Goal: Task Accomplishment & Management: Use online tool/utility

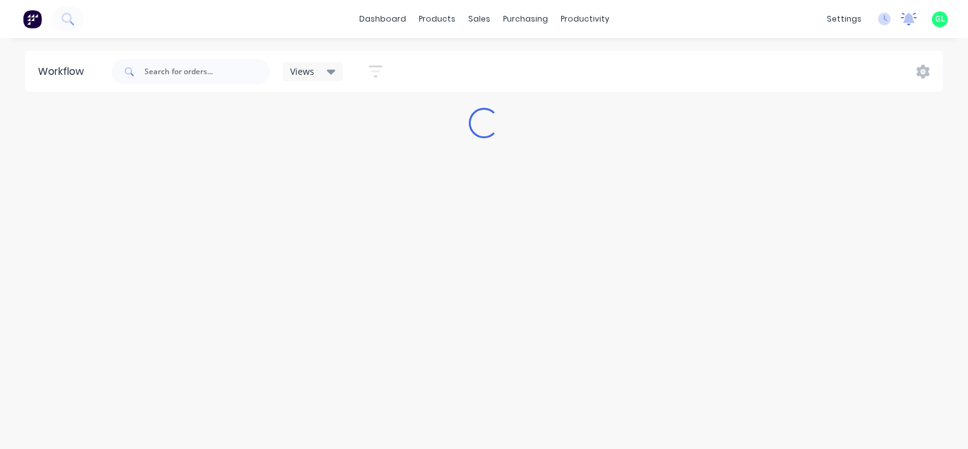
click at [904, 18] on icon at bounding box center [909, 19] width 16 height 13
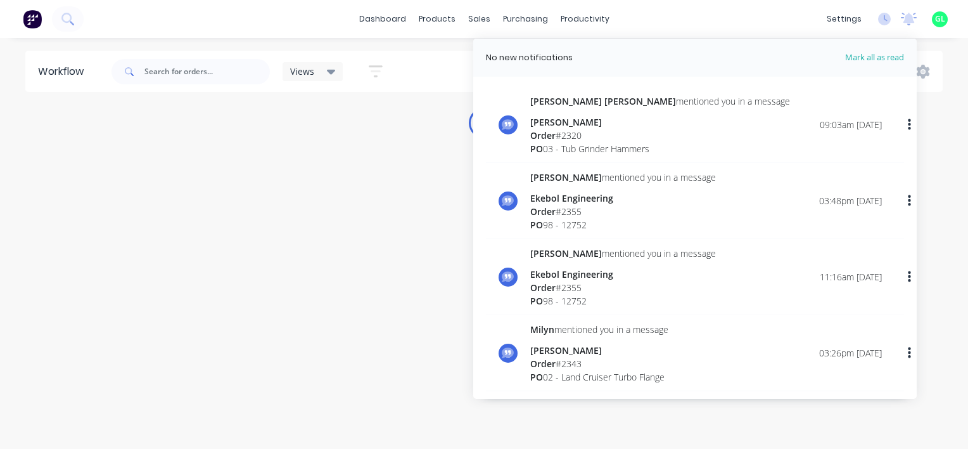
click at [621, 147] on div "PO 03 - Tub Grinder Hammers" at bounding box center [660, 148] width 260 height 13
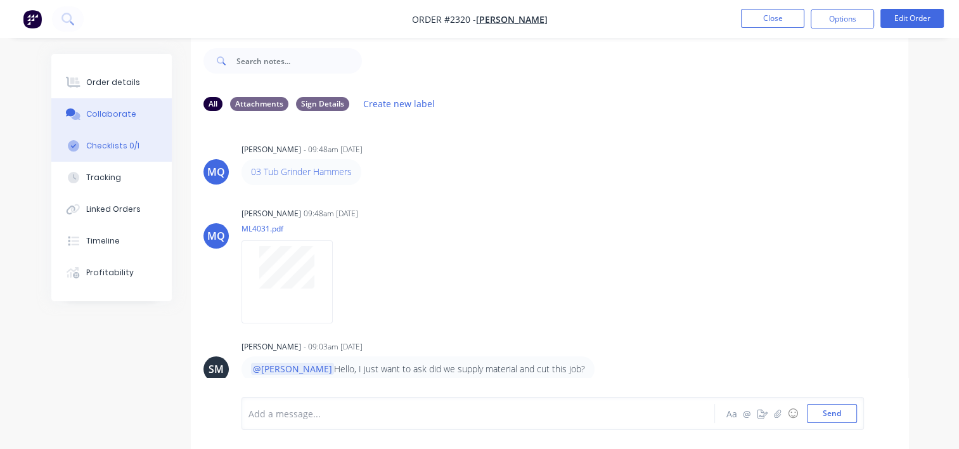
click at [126, 144] on div "Checklists 0/1" at bounding box center [112, 145] width 53 height 11
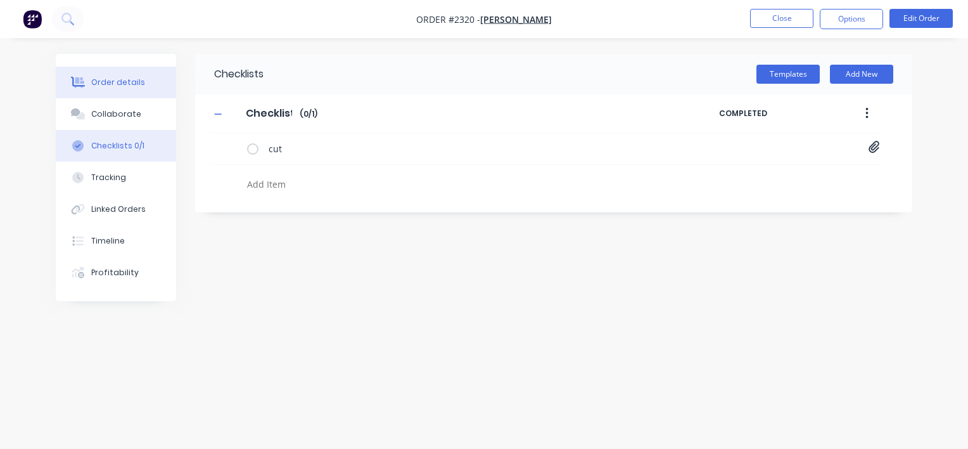
click at [119, 77] on div "Order details" at bounding box center [118, 82] width 54 height 11
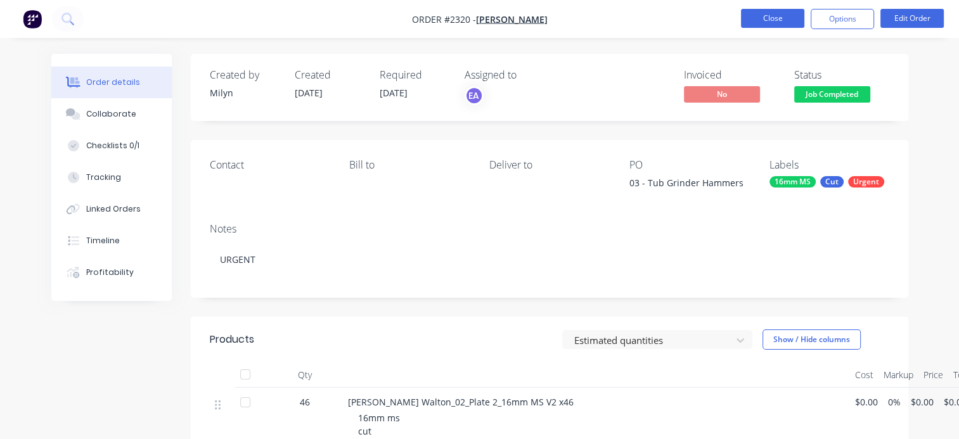
click at [781, 26] on button "Close" at bounding box center [772, 18] width 63 height 19
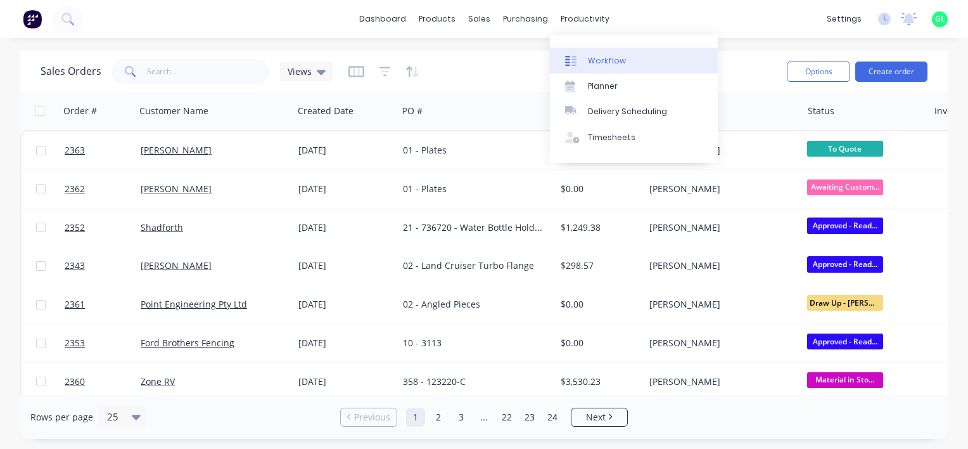
click at [607, 61] on div "Workflow" at bounding box center [607, 60] width 38 height 11
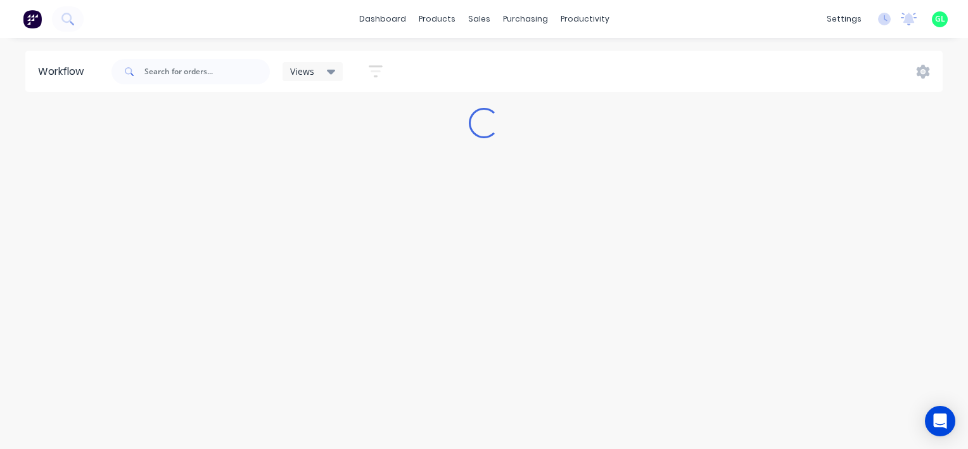
click at [308, 370] on div "Workflow Views Save new view None (Default) edit [PERSON_NAME] edit [PERSON_NAM…" at bounding box center [484, 237] width 968 height 373
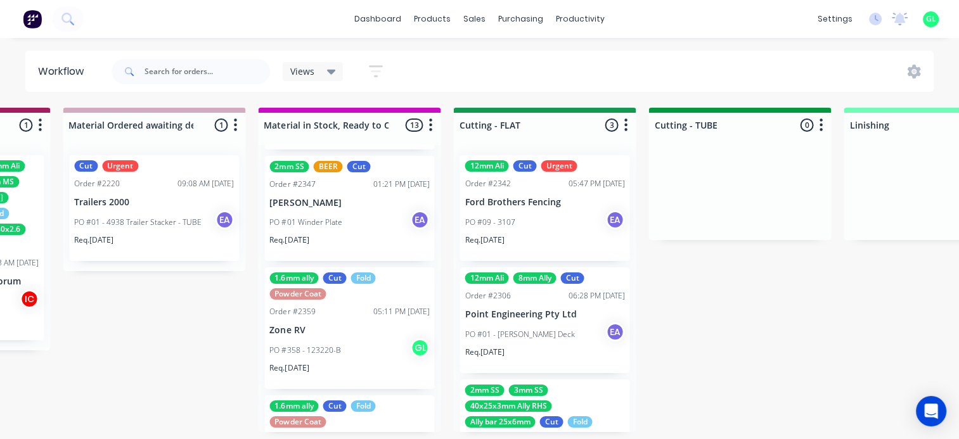
scroll to position [317, 0]
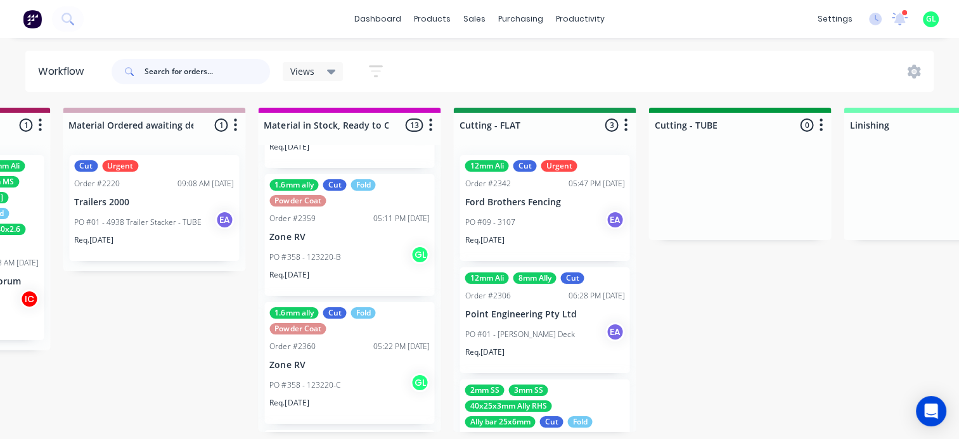
click at [213, 63] on input "text" at bounding box center [206, 71] width 125 height 25
type input "point"
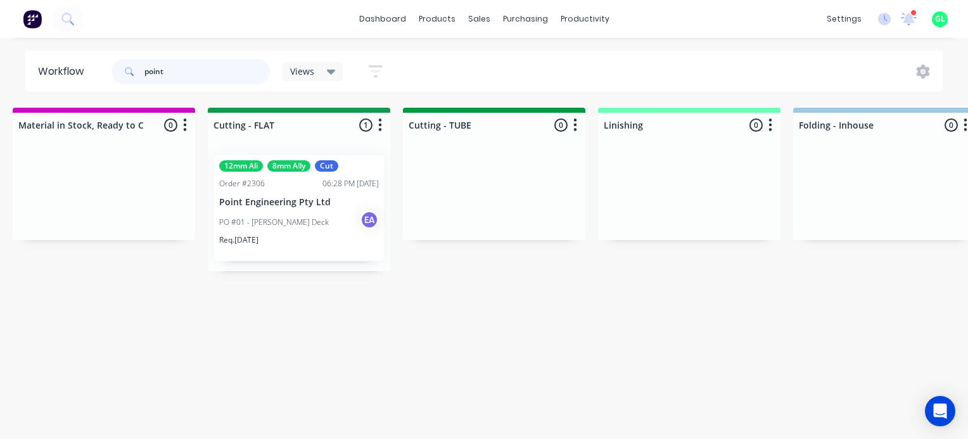
scroll to position [0, 2350]
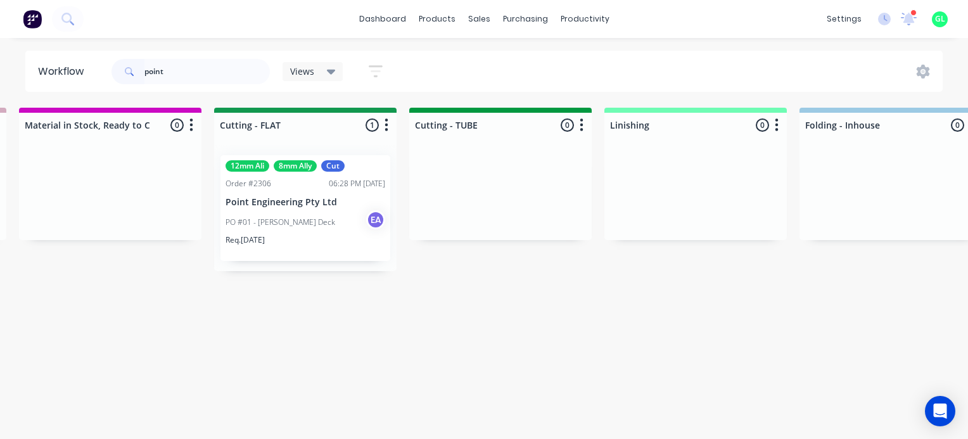
click at [328, 214] on div "PO #01 - Michael Magnussen Deck EA" at bounding box center [306, 222] width 160 height 24
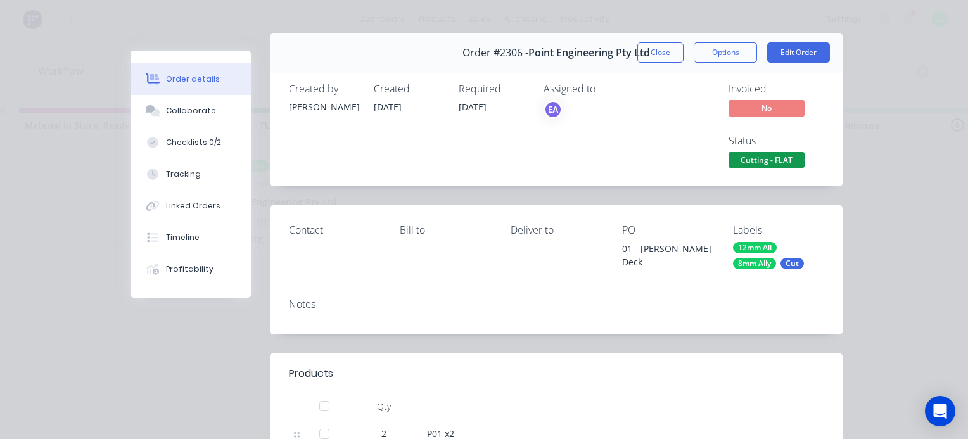
scroll to position [0, 0]
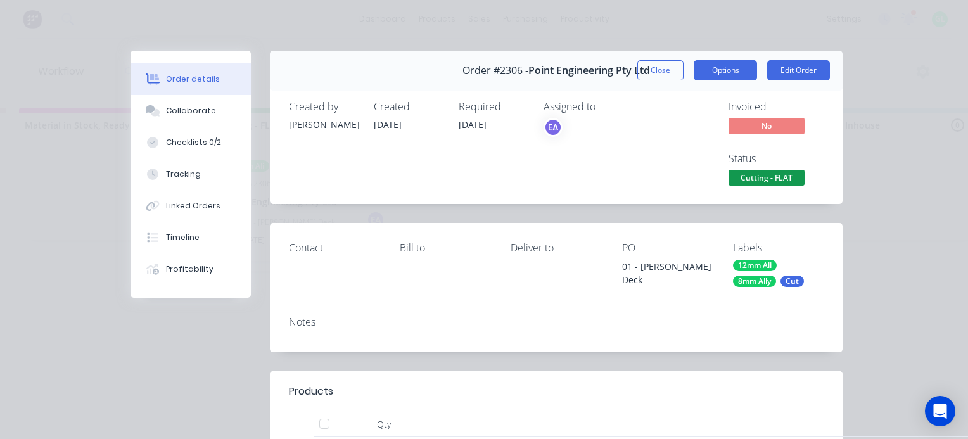
drag, startPoint x: 714, startPoint y: 67, endPoint x: 712, endPoint y: 75, distance: 7.8
click at [713, 70] on button "Options" at bounding box center [725, 70] width 63 height 20
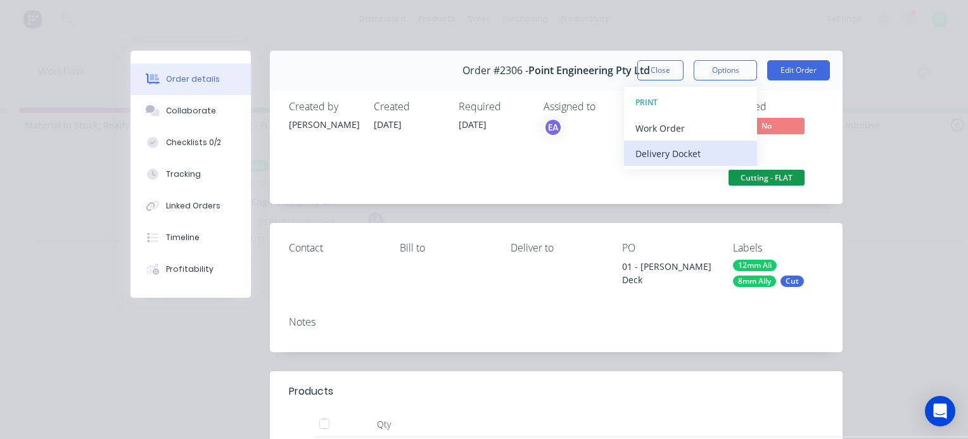
click at [691, 148] on div "Delivery Docket" at bounding box center [691, 153] width 110 height 18
click at [665, 152] on div "Standard" at bounding box center [691, 153] width 110 height 18
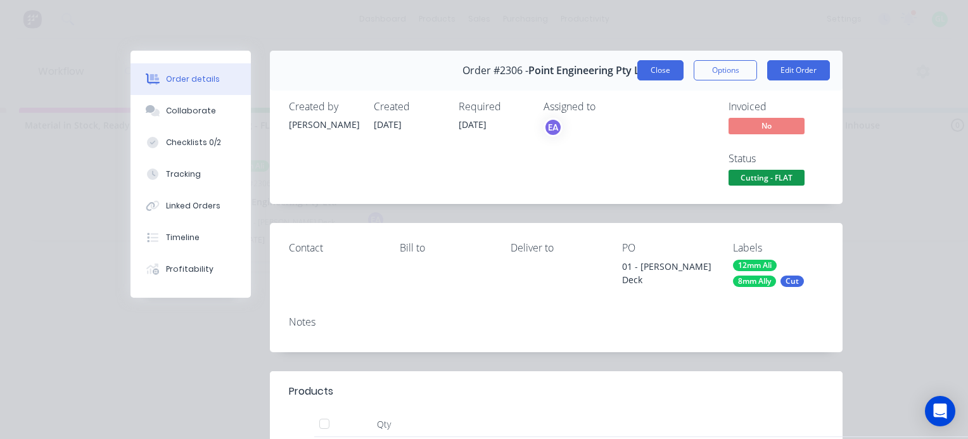
click at [639, 71] on button "Close" at bounding box center [660, 70] width 46 height 20
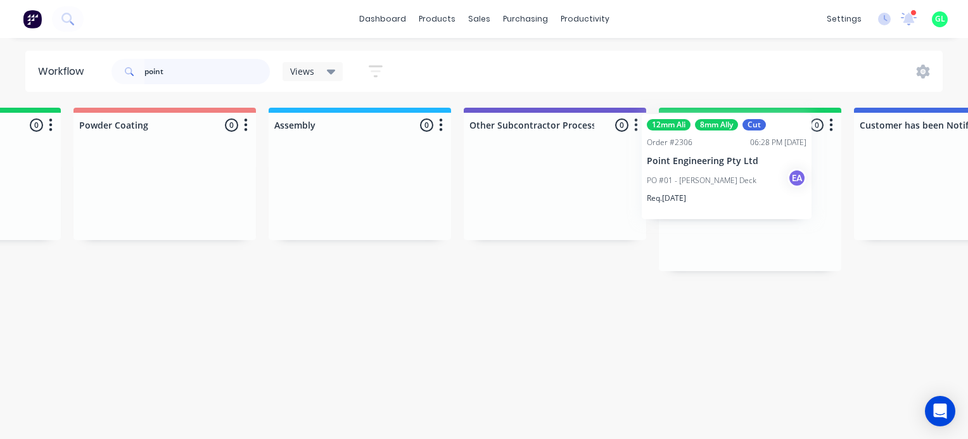
drag, startPoint x: 297, startPoint y: 195, endPoint x: 725, endPoint y: 154, distance: 429.7
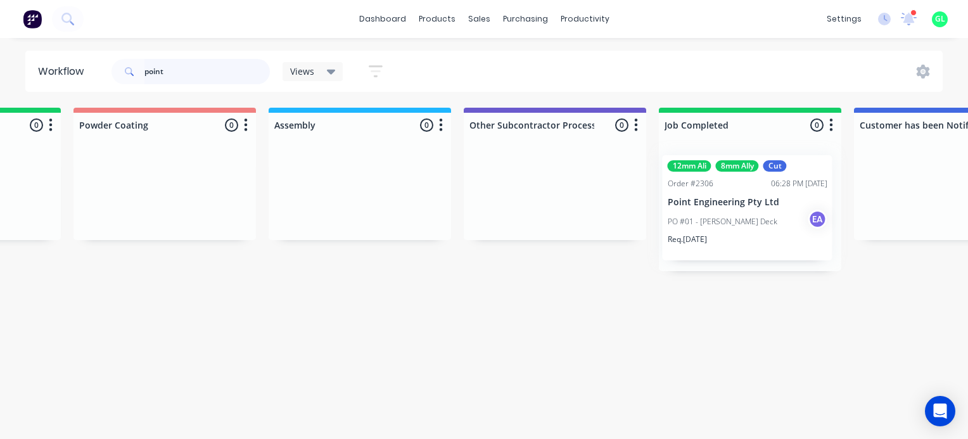
scroll to position [0, 3664]
click at [150, 74] on input "point" at bounding box center [206, 71] width 125 height 25
type input "\"
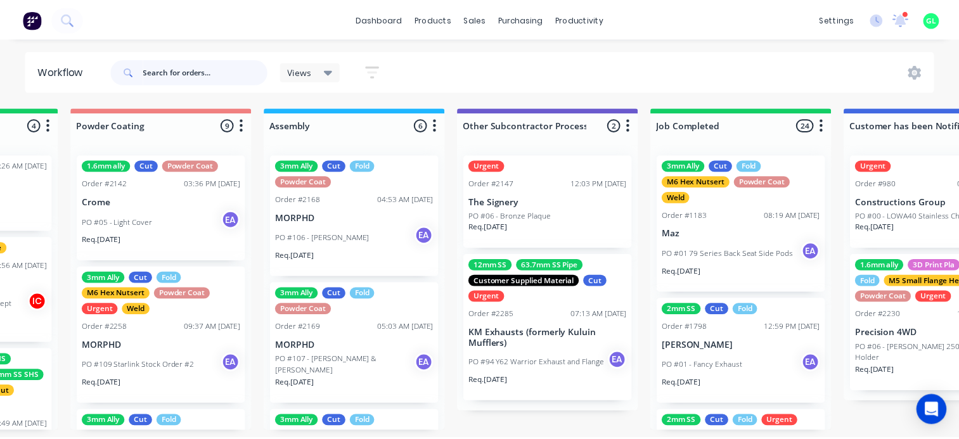
scroll to position [0, 0]
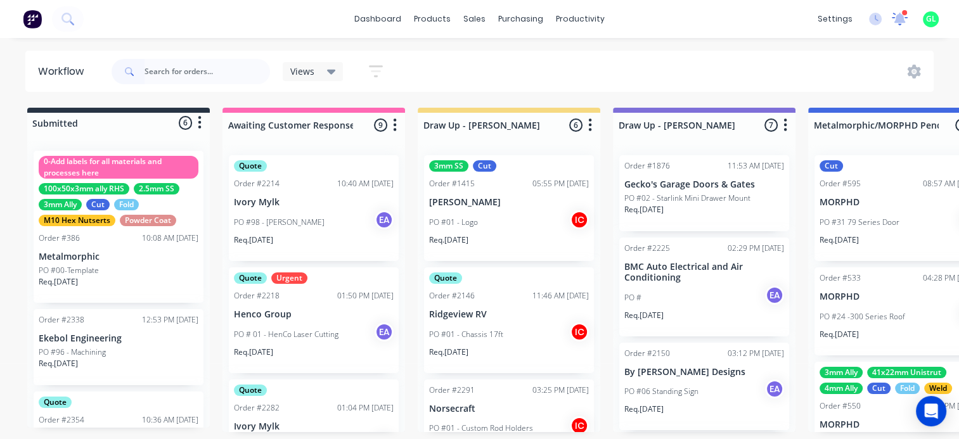
click at [897, 18] on icon at bounding box center [899, 17] width 12 height 11
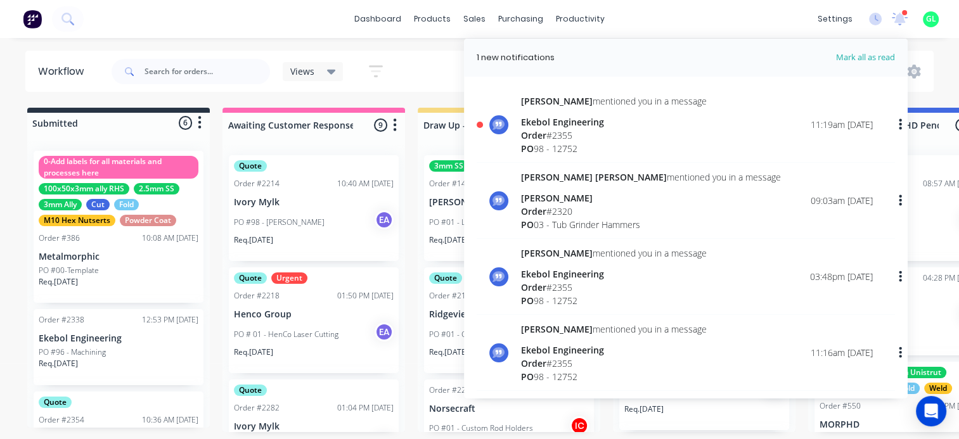
click at [433, 83] on div "Views Save new view None (Default) edit Greg edit Greg edit Show/Hide statuses …" at bounding box center [521, 72] width 825 height 38
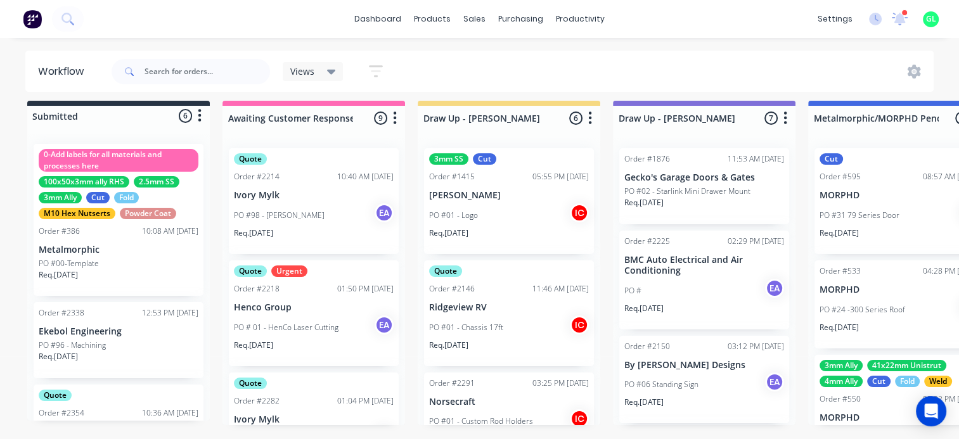
scroll to position [16, 0]
click at [148, 351] on div "Req. 22/09/25" at bounding box center [119, 362] width 160 height 22
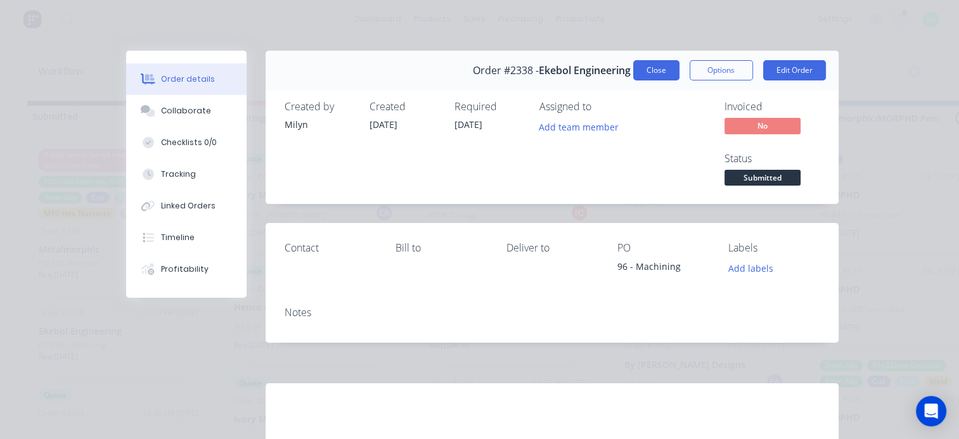
click at [634, 68] on button "Close" at bounding box center [656, 70] width 46 height 20
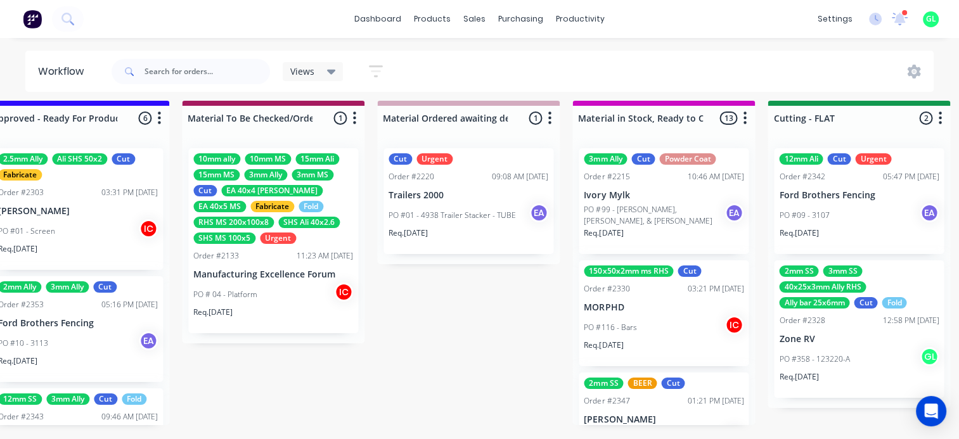
scroll to position [0, 1797]
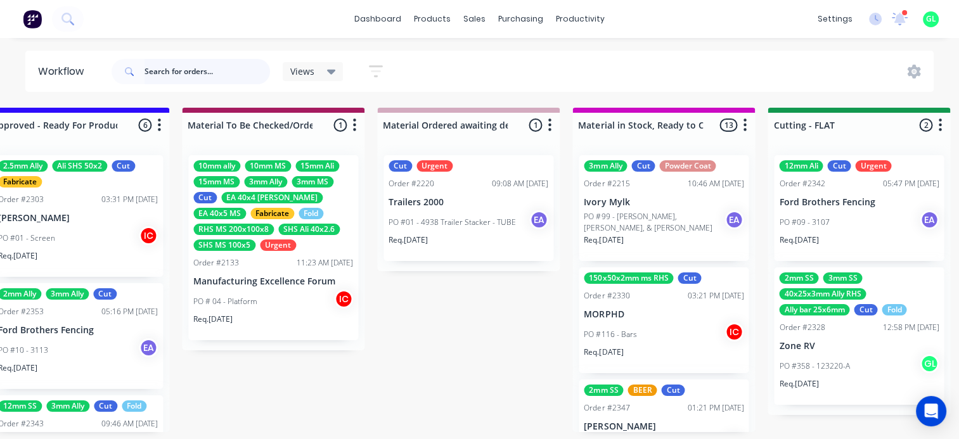
click at [172, 74] on input "text" at bounding box center [206, 71] width 125 height 25
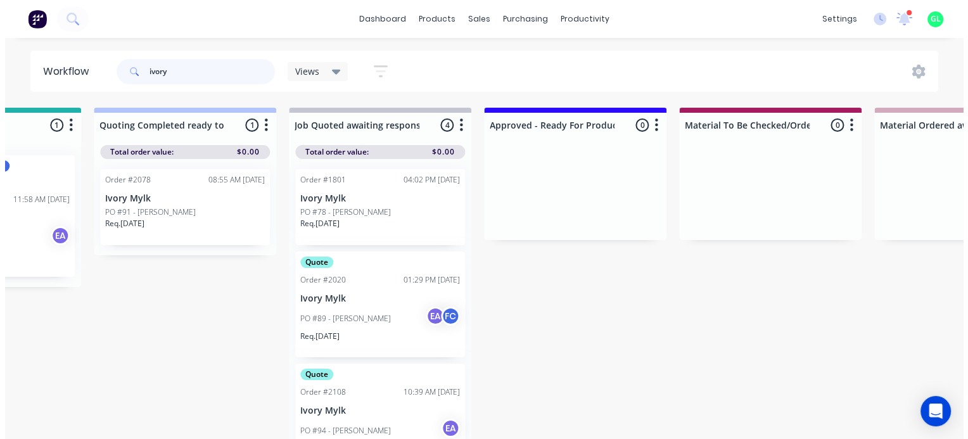
scroll to position [0, 0]
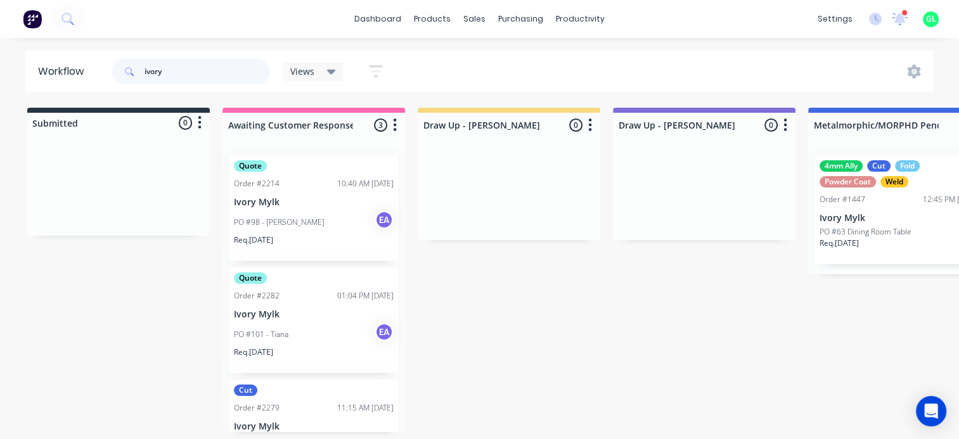
click at [162, 76] on input "ivory" at bounding box center [206, 71] width 125 height 25
type input "2215"
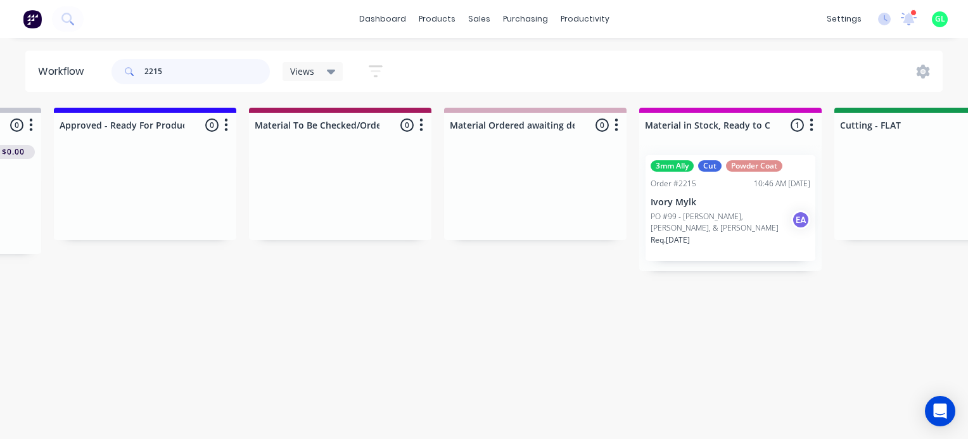
scroll to position [0, 1964]
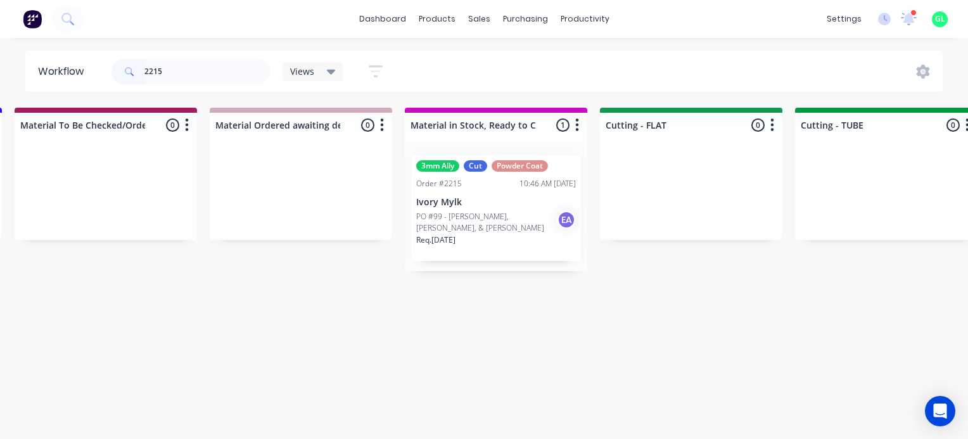
click at [495, 233] on div "PO #99 - Emma, Hailey, & Kara EA" at bounding box center [496, 222] width 160 height 24
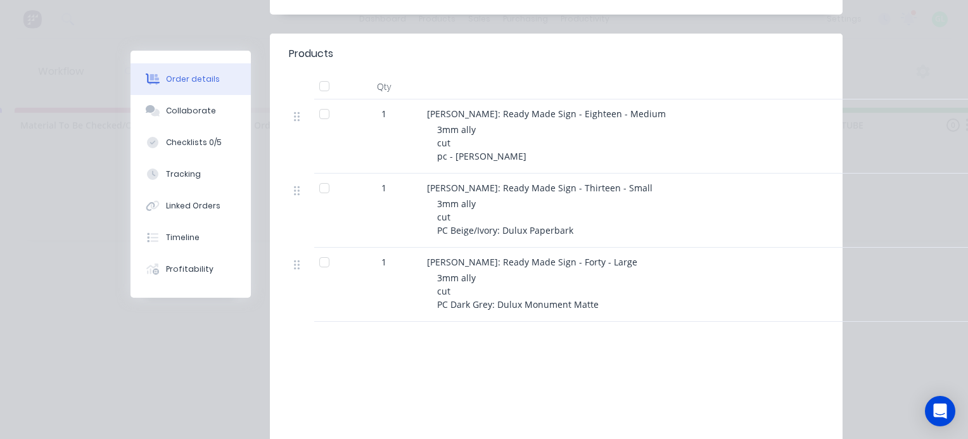
scroll to position [380, 0]
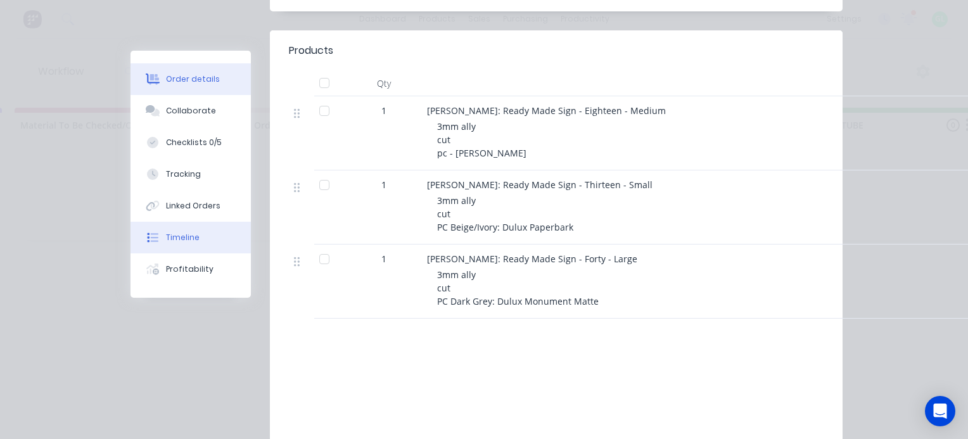
click at [189, 238] on div "Timeline" at bounding box center [183, 237] width 34 height 11
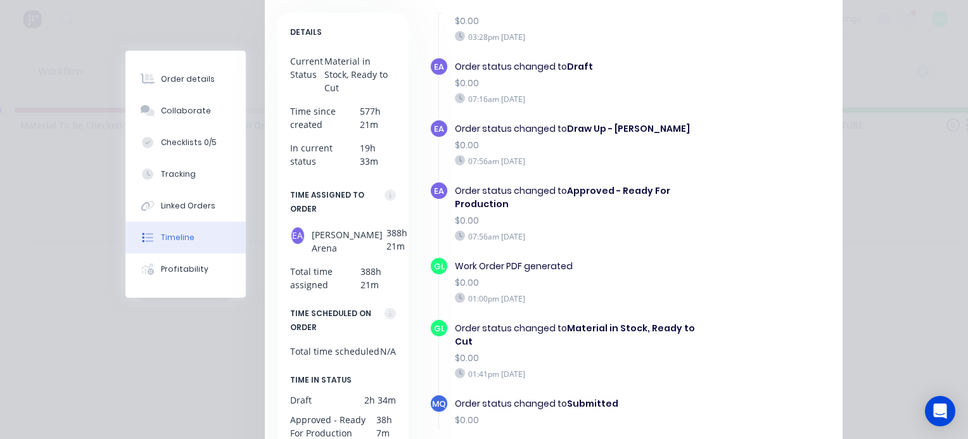
scroll to position [507, 0]
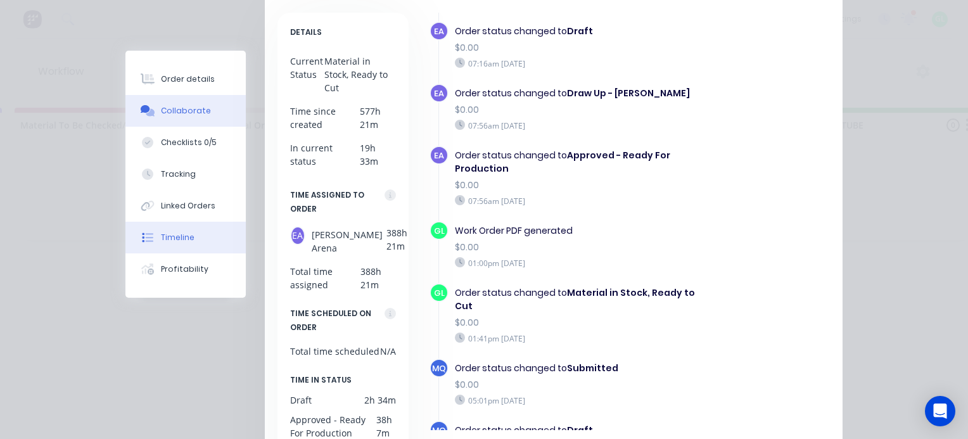
click at [184, 117] on button "Collaborate" at bounding box center [185, 111] width 120 height 32
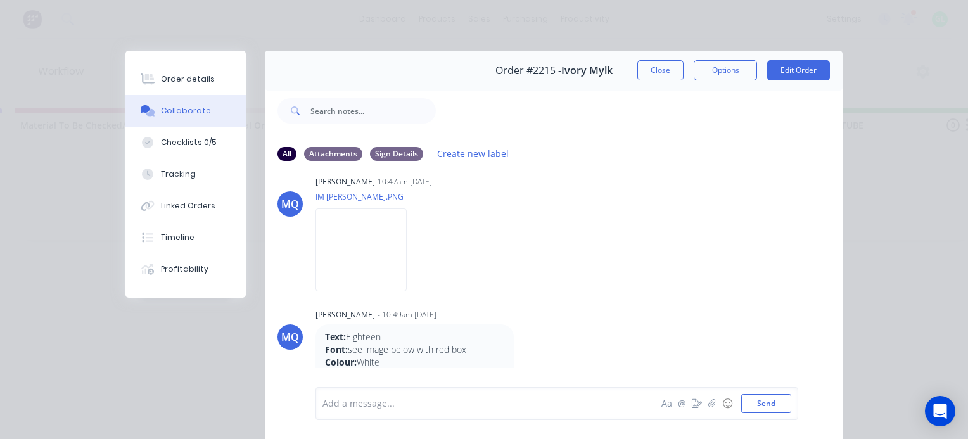
scroll to position [0, 0]
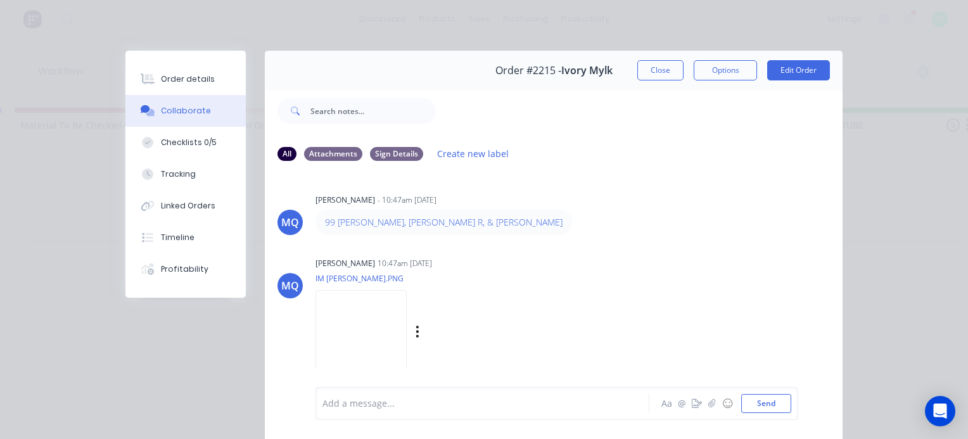
click at [389, 315] on img at bounding box center [361, 331] width 91 height 83
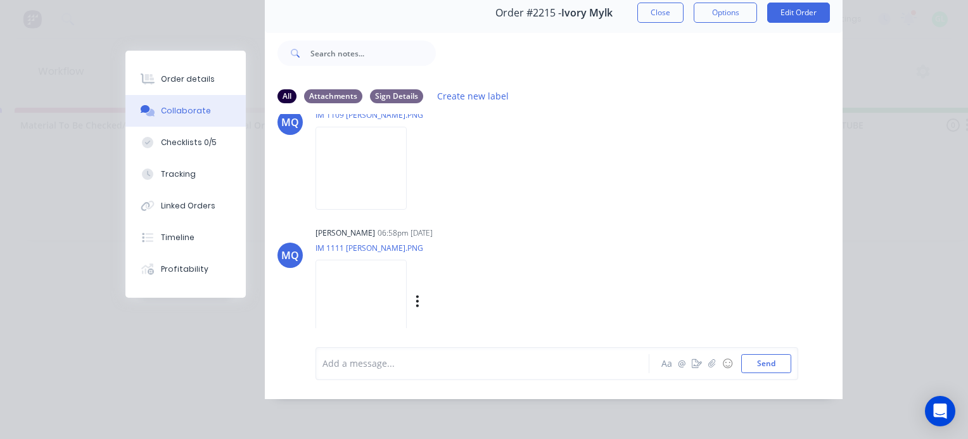
scroll to position [2214, 0]
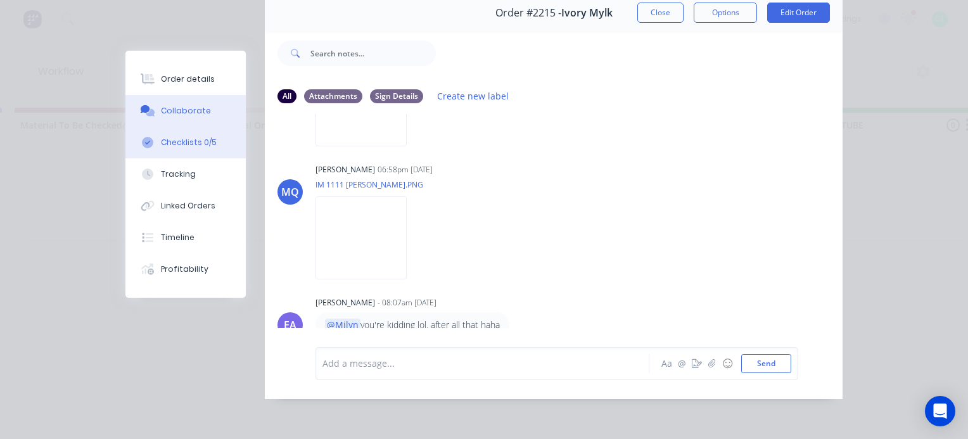
click at [188, 147] on div "Checklists 0/5" at bounding box center [189, 142] width 56 height 11
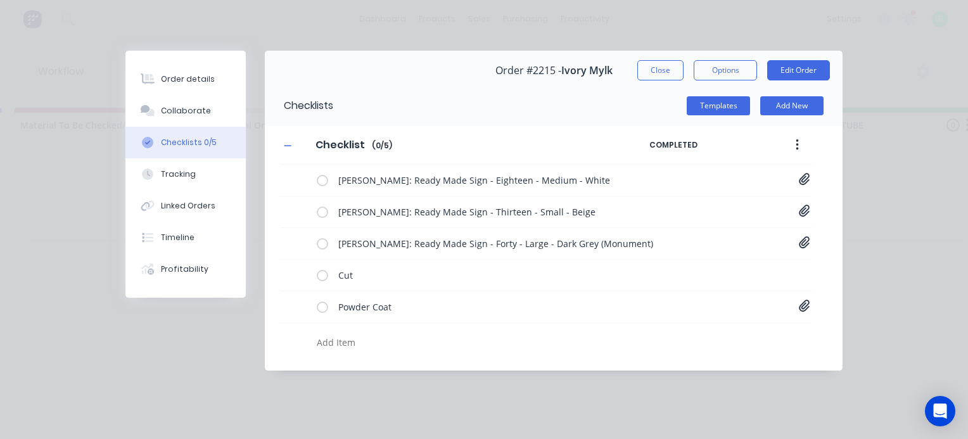
scroll to position [0, 0]
click at [803, 309] on icon at bounding box center [804, 306] width 11 height 13
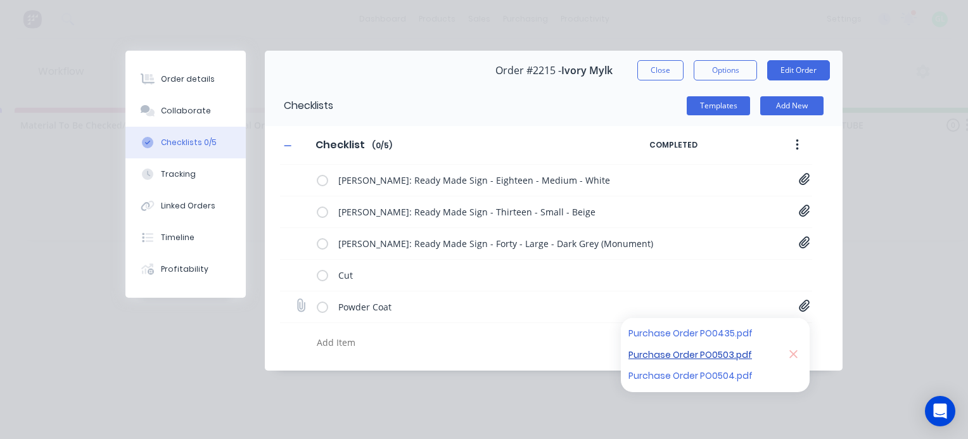
click at [734, 354] on link "Purchase Order PO0503.pdf" at bounding box center [703, 354] width 148 height 13
click at [804, 180] on icon at bounding box center [804, 179] width 11 height 12
type textarea "x"
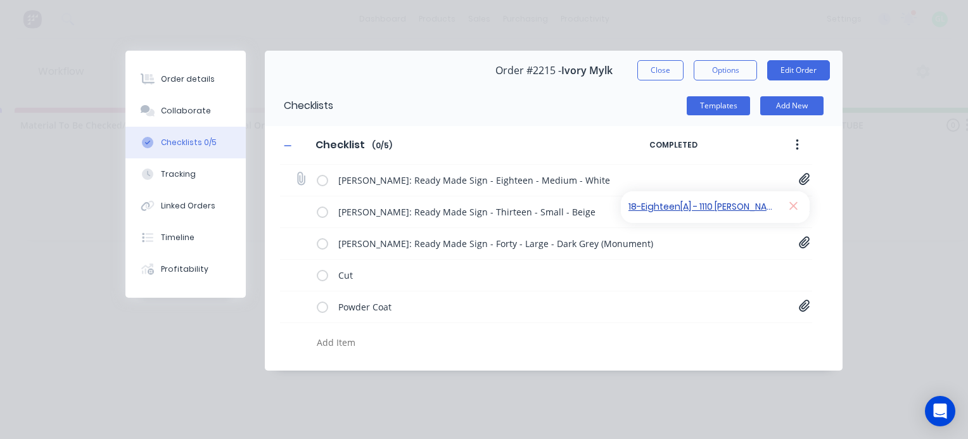
click at [697, 204] on link "18-Eighteen[A] - 1110 Hailey Romeo.pdf" at bounding box center [703, 206] width 148 height 13
